Goal: Transaction & Acquisition: Purchase product/service

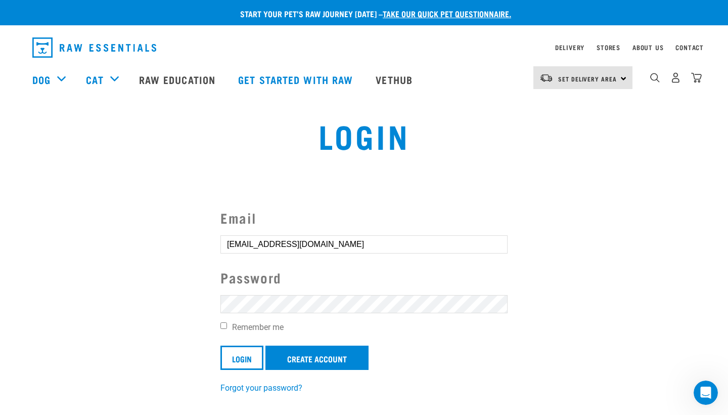
type input "alexandriatafili@gmail.com"
click at [221, 325] on input "Remember me" at bounding box center [223, 325] width 7 height 7
checkbox input "true"
click at [250, 357] on input "Login" at bounding box center [241, 357] width 43 height 24
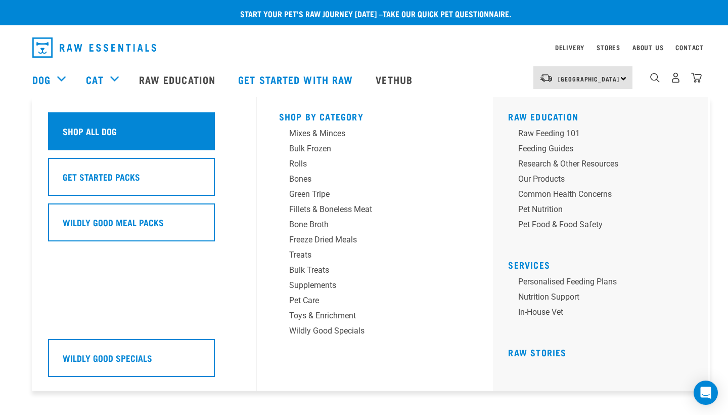
click at [104, 130] on div "Shop All Dog" at bounding box center [131, 131] width 167 height 38
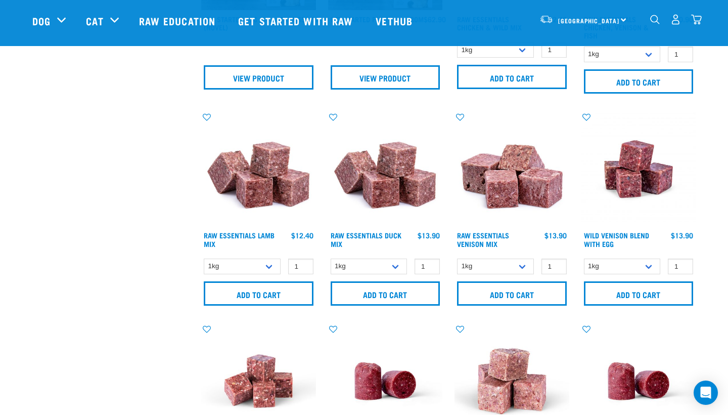
scroll to position [600, 0]
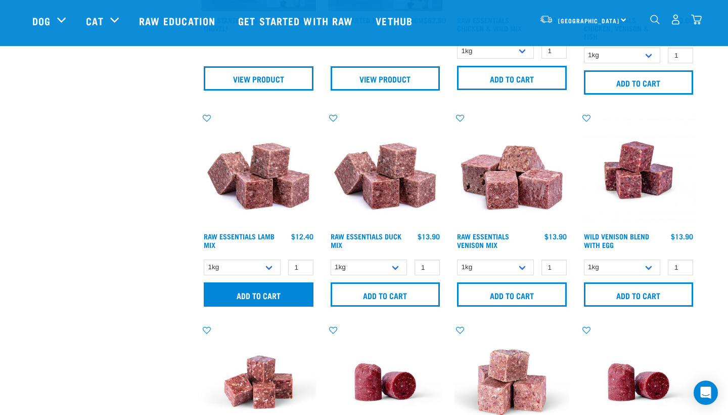
click at [282, 290] on input "Add to cart" at bounding box center [259, 294] width 110 height 24
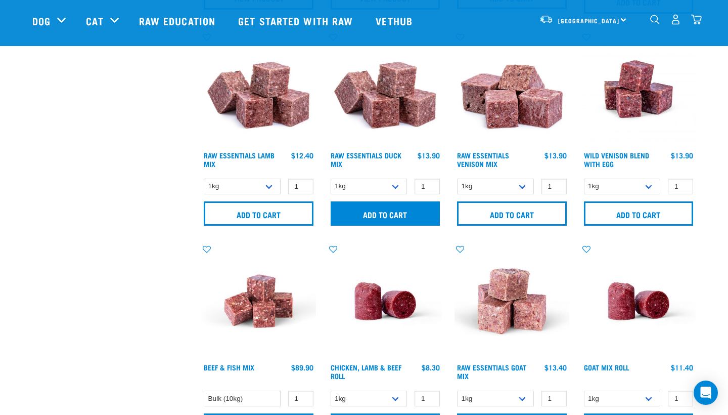
scroll to position [684, 0]
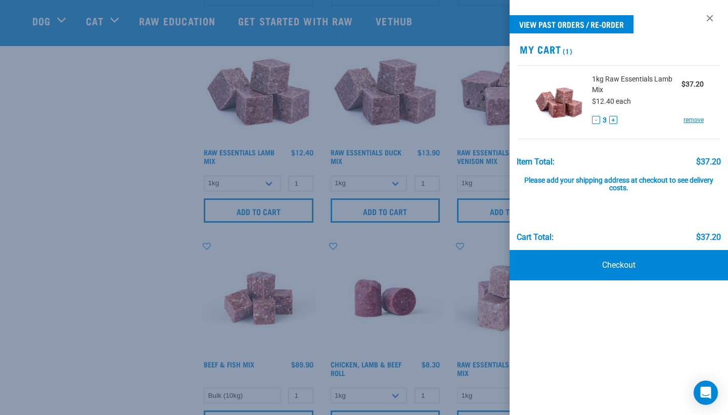
click at [593, 119] on button "-" at bounding box center [596, 120] width 8 height 8
click at [616, 268] on link "Checkout" at bounding box center [619, 265] width 218 height 30
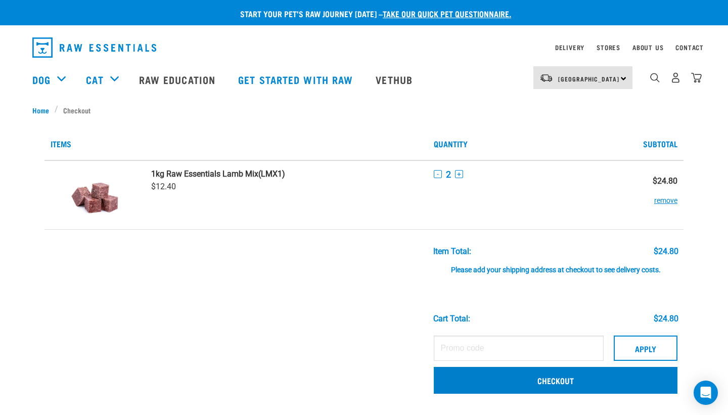
click at [523, 379] on link "Checkout" at bounding box center [556, 380] width 244 height 26
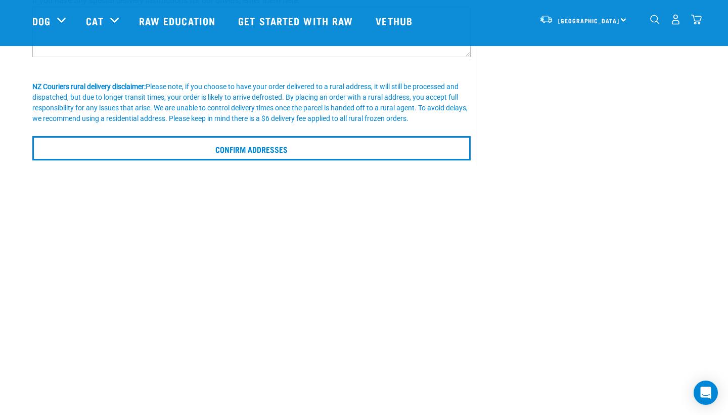
scroll to position [223, 0]
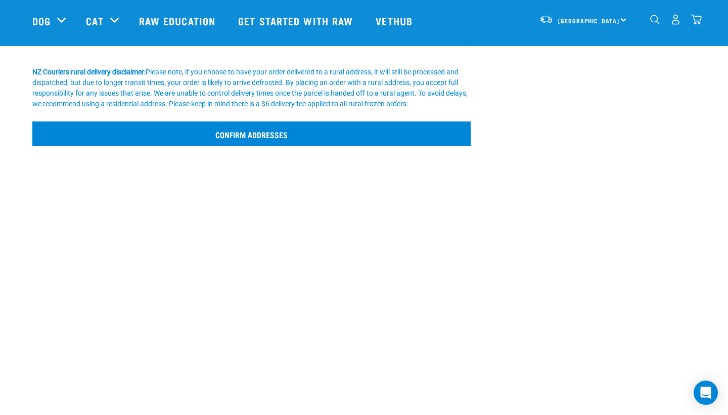
click at [301, 134] on input "Confirm addresses" at bounding box center [251, 133] width 438 height 24
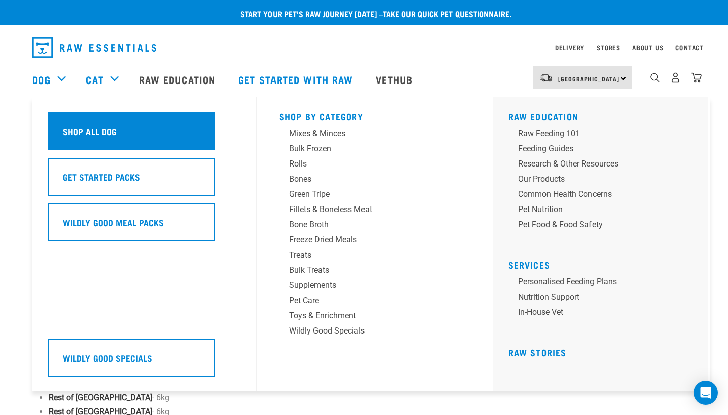
click at [87, 134] on div "Shop All Dog" at bounding box center [131, 131] width 167 height 38
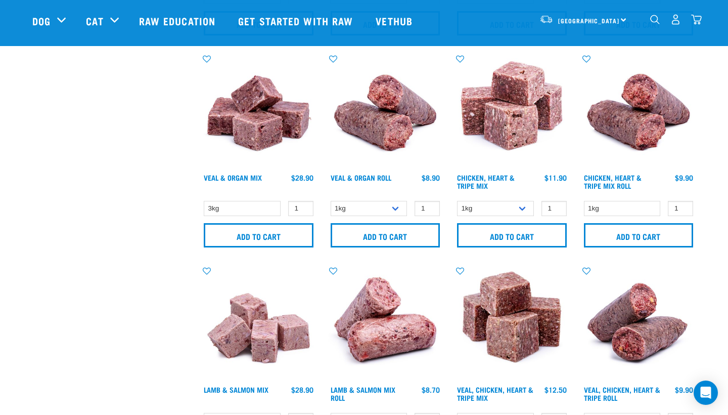
scroll to position [1090, 0]
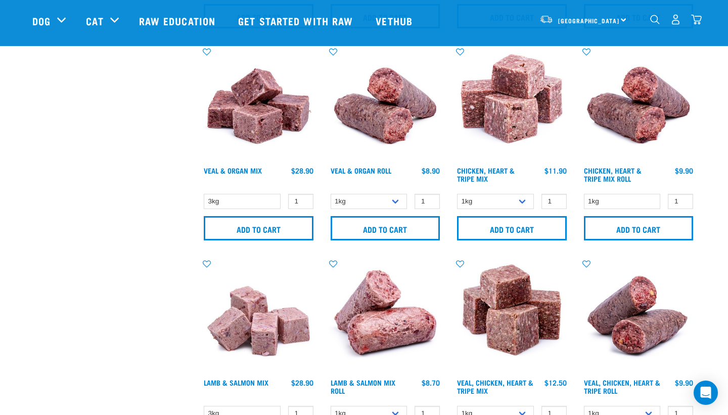
click at [648, 20] on div "2" at bounding box center [667, 21] width 69 height 40
click at [659, 20] on img "dropdown navigation" at bounding box center [655, 20] width 10 height 10
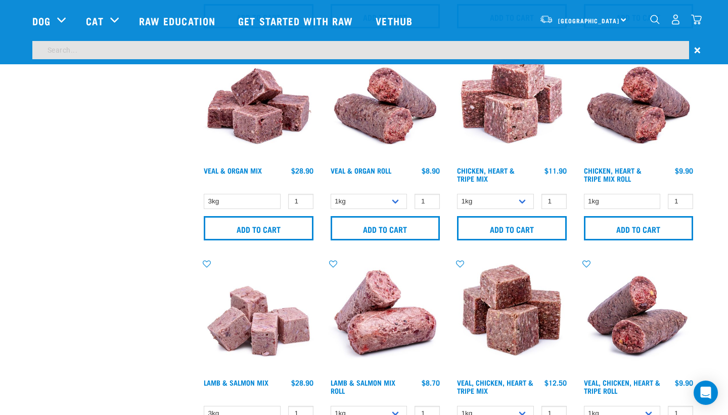
click at [627, 48] on input "search" at bounding box center [360, 50] width 657 height 18
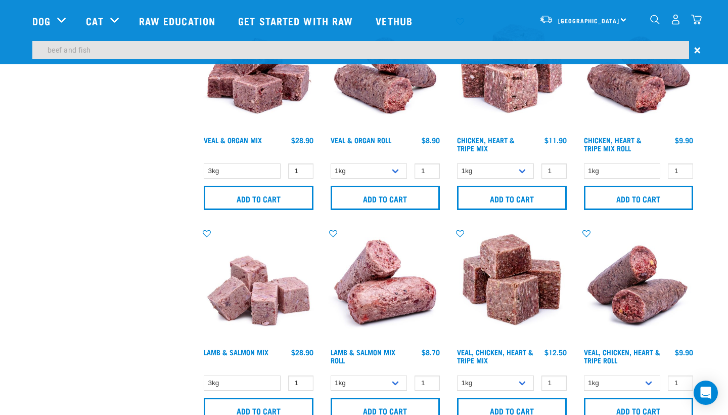
type input "beef and fish"
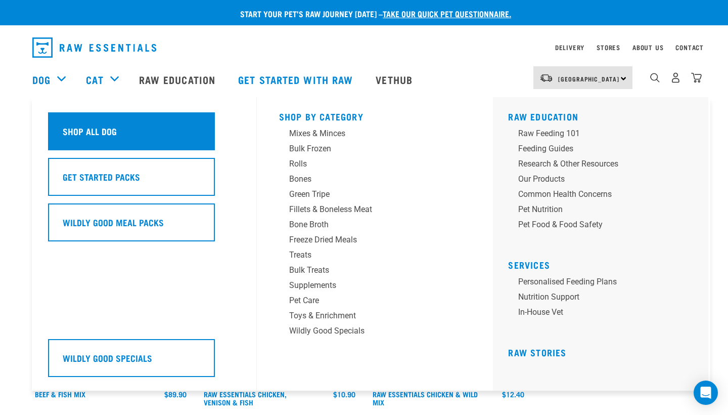
click at [137, 132] on div "Shop All Dog" at bounding box center [131, 131] width 167 height 38
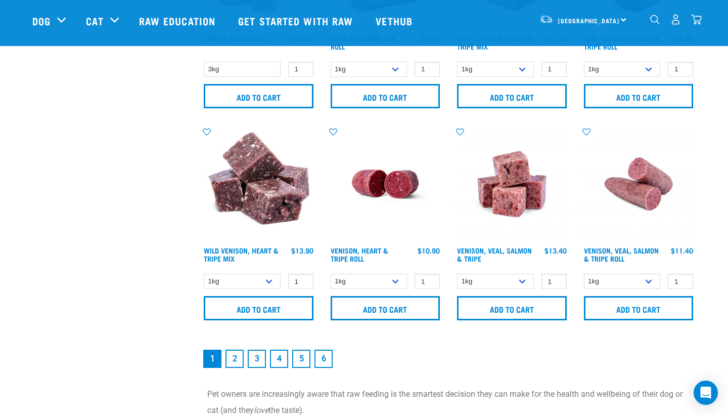
scroll to position [1440, 0]
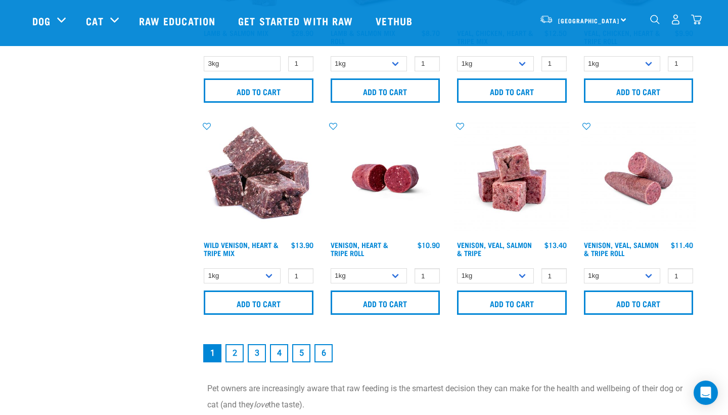
click at [238, 358] on link "2" at bounding box center [235, 353] width 18 height 18
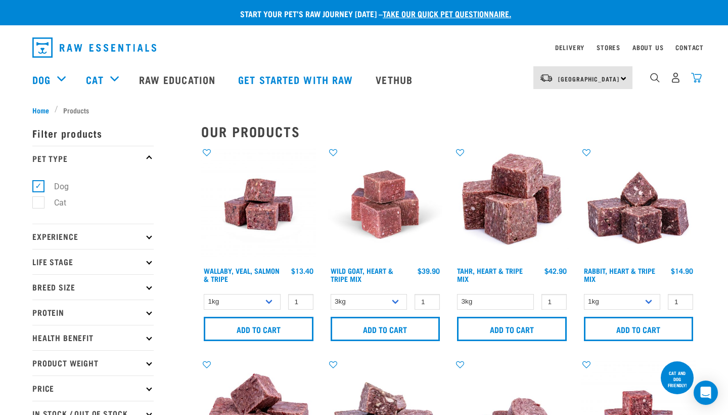
click at [696, 80] on img "dropdown navigation" at bounding box center [696, 77] width 11 height 11
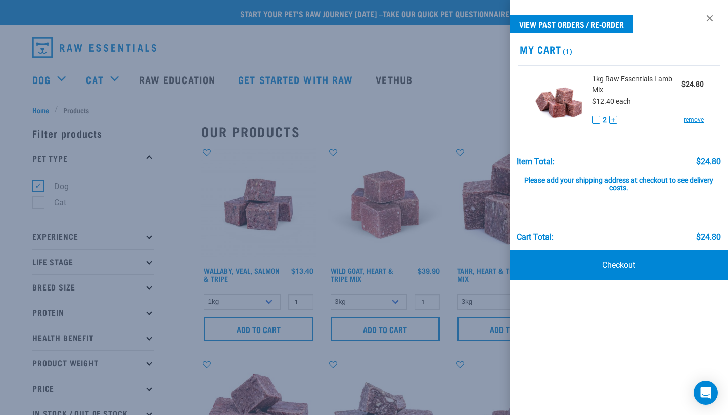
click at [614, 118] on button "+" at bounding box center [613, 120] width 8 height 8
click at [614, 119] on button "+" at bounding box center [613, 120] width 8 height 8
click at [666, 261] on link "Checkout" at bounding box center [619, 265] width 218 height 30
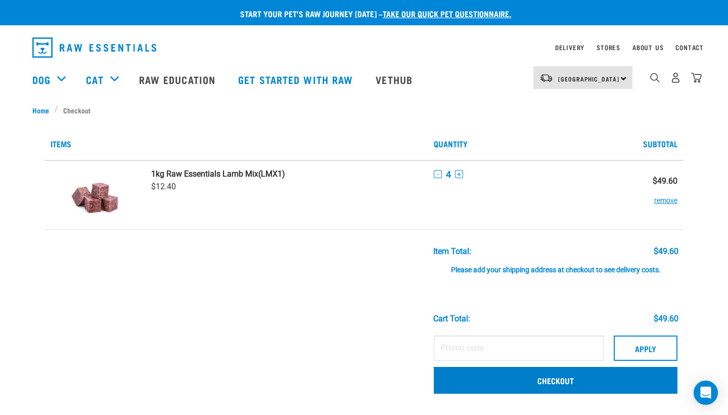
click at [570, 378] on link "Checkout" at bounding box center [556, 380] width 244 height 26
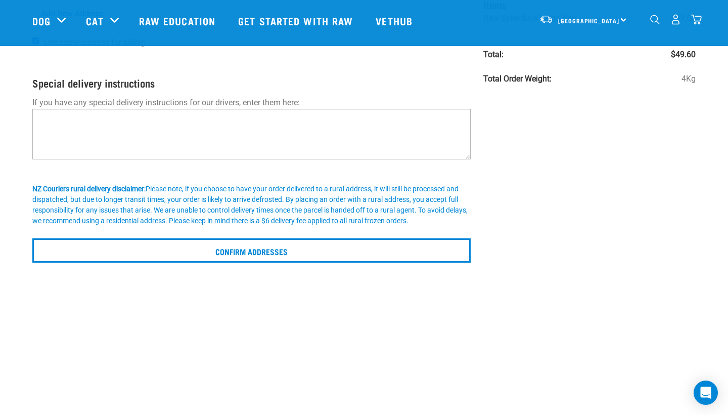
scroll to position [107, 0]
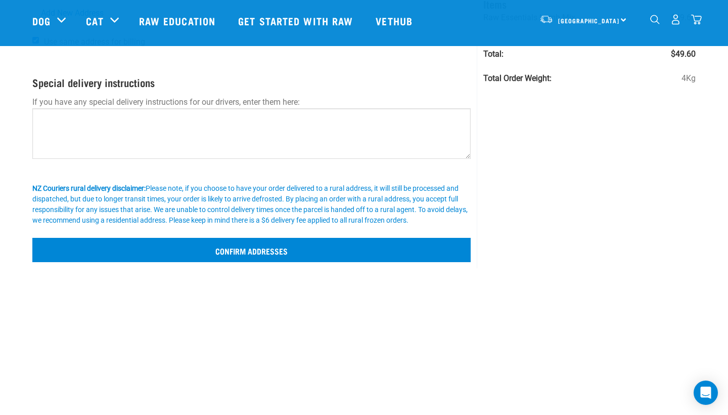
click at [301, 253] on input "Confirm addresses" at bounding box center [251, 250] width 438 height 24
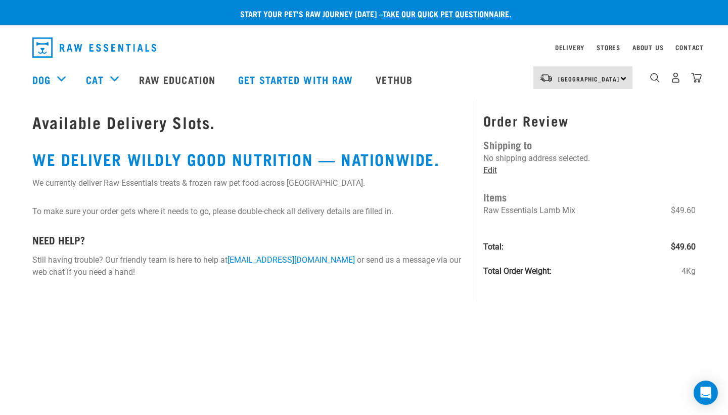
click at [490, 169] on link "Edit" at bounding box center [490, 170] width 14 height 10
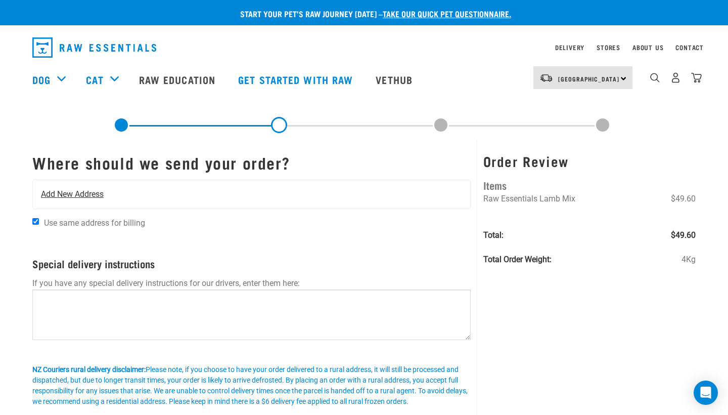
click at [77, 188] on span "Add New Address" at bounding box center [72, 194] width 63 height 12
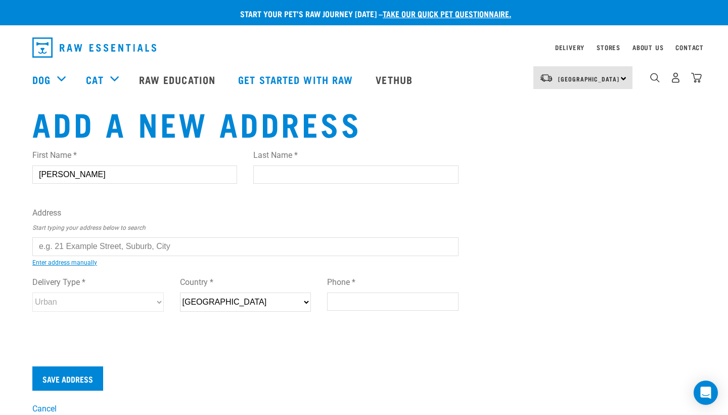
type input "[PERSON_NAME]"
type input "Tafili"
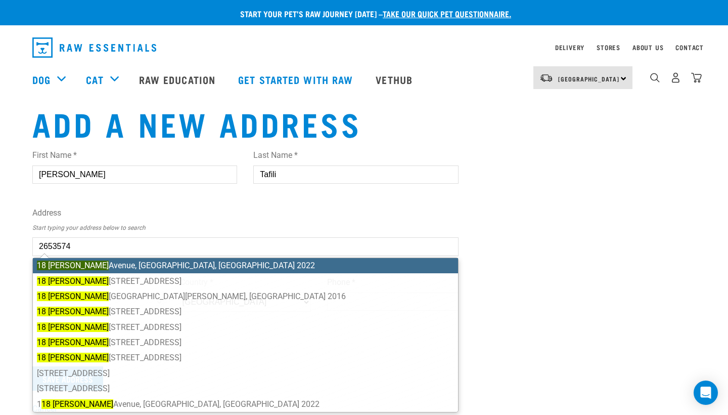
click at [97, 268] on ul "[STREET_ADDRESS][PERSON_NAME] 2022 [STREET_ADDRESS][PERSON_NAME] [STREET_ADDRES…" at bounding box center [245, 334] width 426 height 155
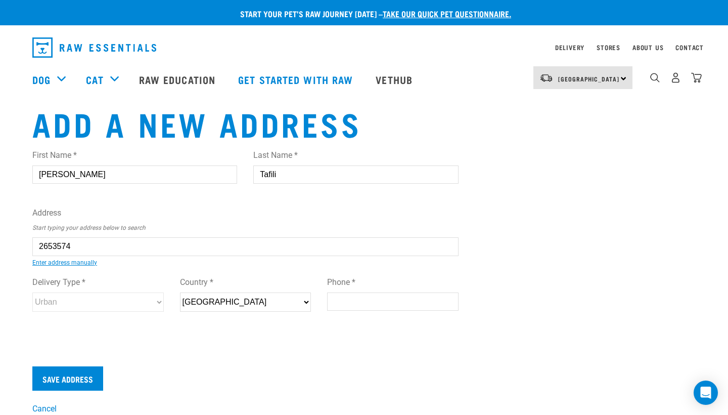
type input "[STREET_ADDRESS][PERSON_NAME]"
type input "[GEOGRAPHIC_DATA]"
select select "AUK"
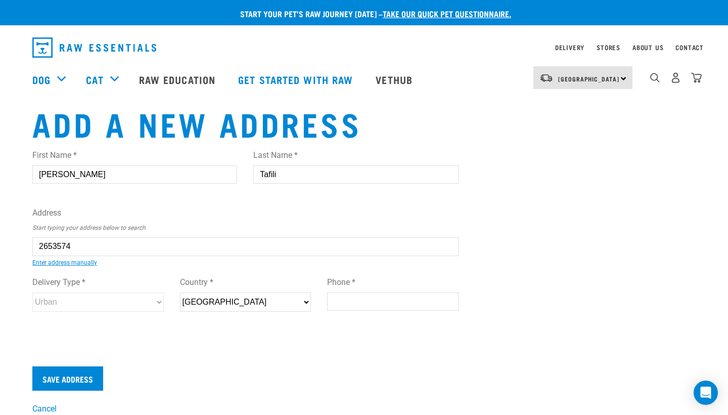
type input "2022"
select select "Urban"
type input "02102063636"
click at [88, 378] on input "Save Address" at bounding box center [67, 378] width 71 height 24
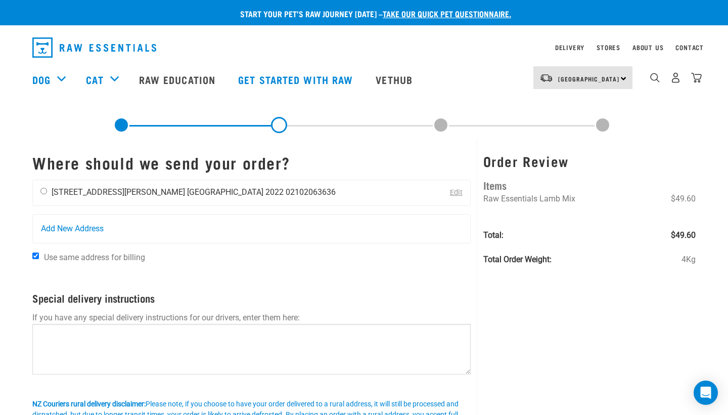
click at [43, 192] on input "radio" at bounding box center [43, 191] width 7 height 7
radio input "true"
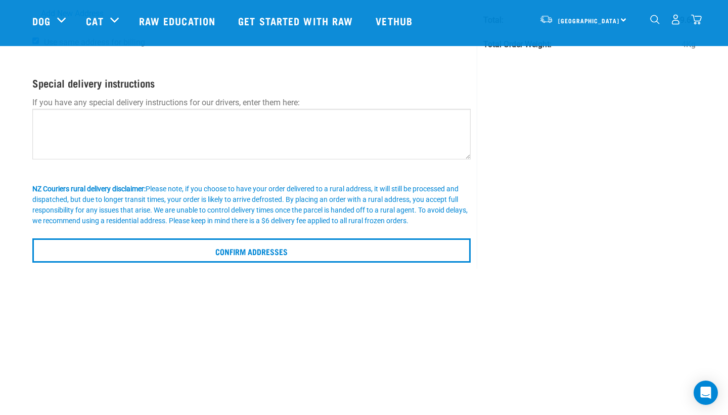
scroll to position [140, 0]
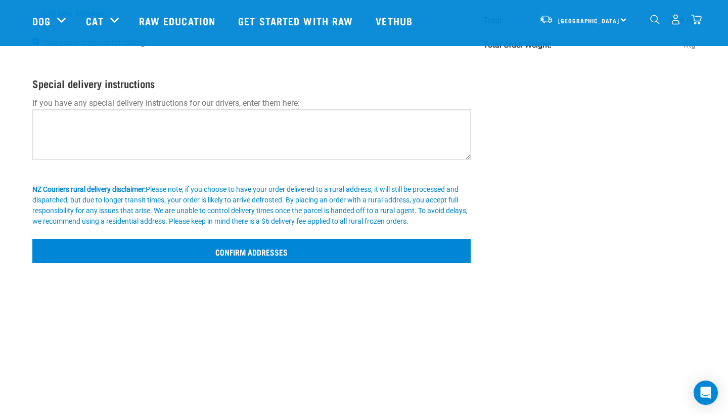
click at [242, 254] on input "Confirm addresses" at bounding box center [251, 251] width 438 height 24
